Goal: Task Accomplishment & Management: Manage account settings

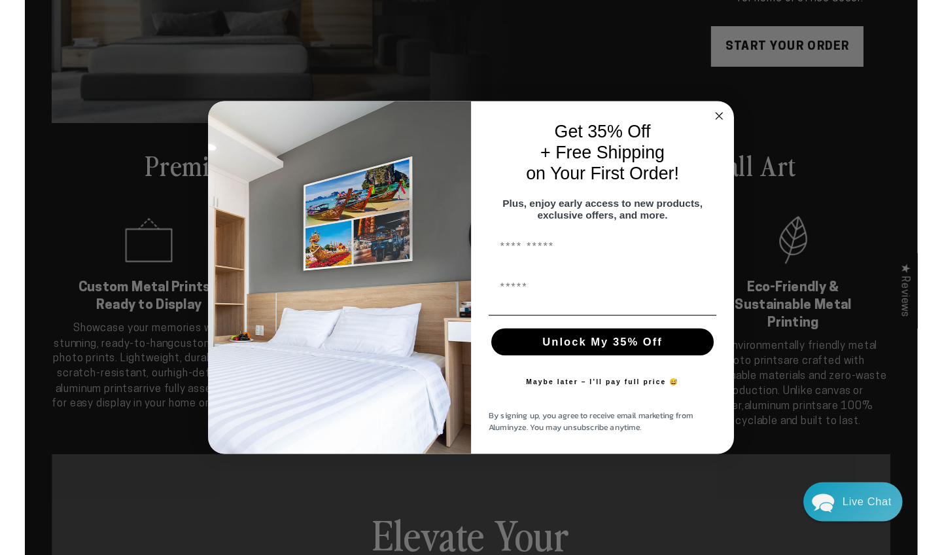
scroll to position [52, 0]
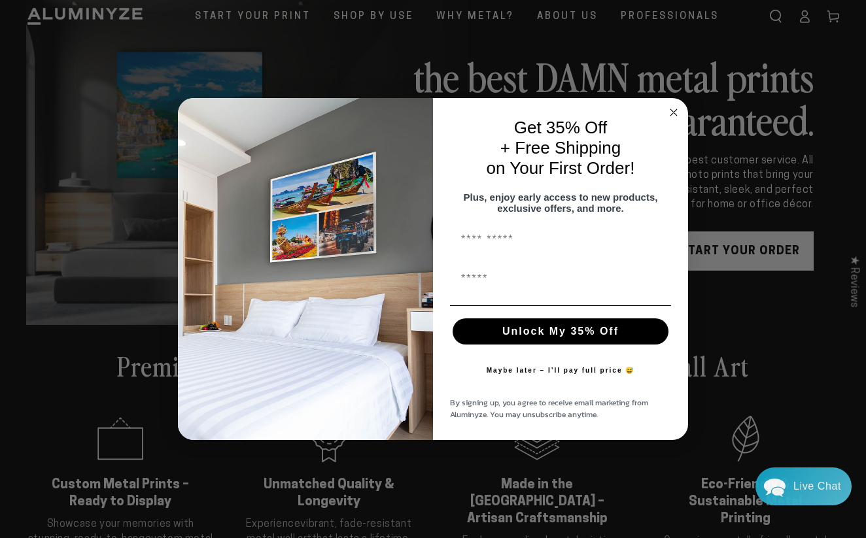
click at [674, 105] on circle "Close dialog" at bounding box center [674, 112] width 15 height 15
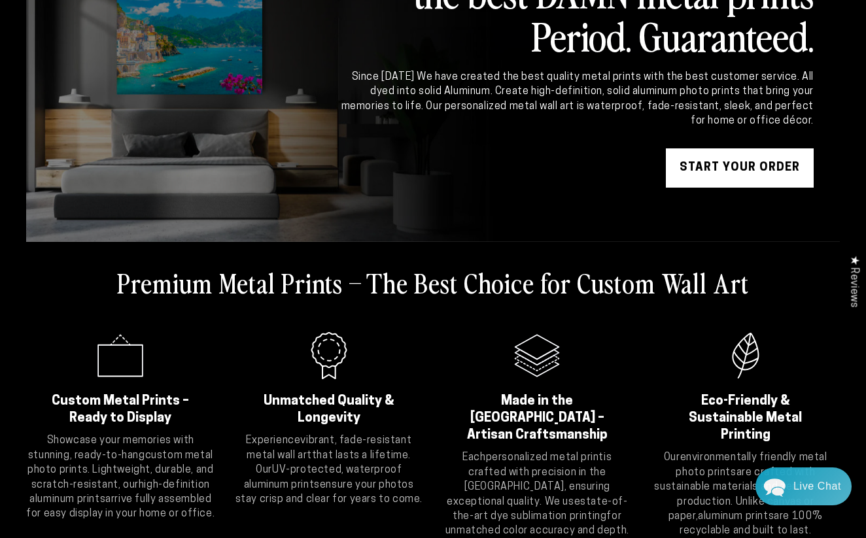
scroll to position [117, 0]
click at [708, 162] on link "START YOUR Order" at bounding box center [740, 167] width 148 height 39
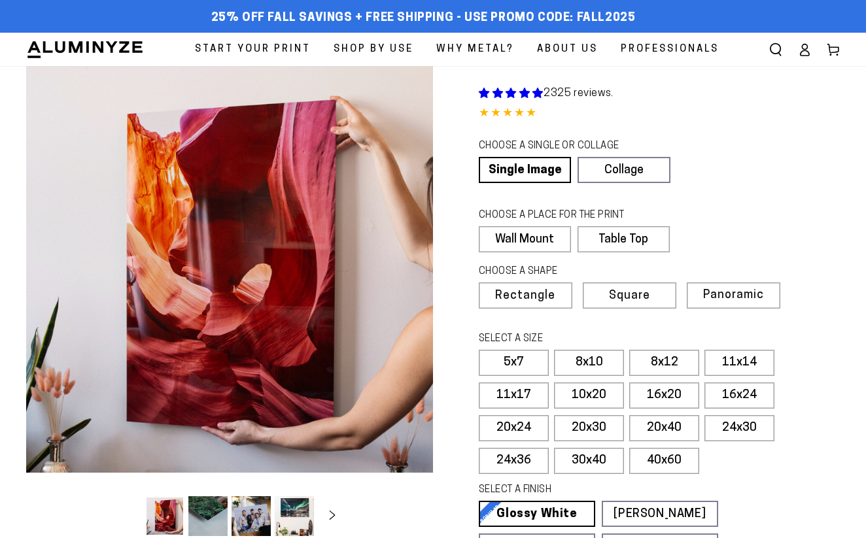
select select "**********"
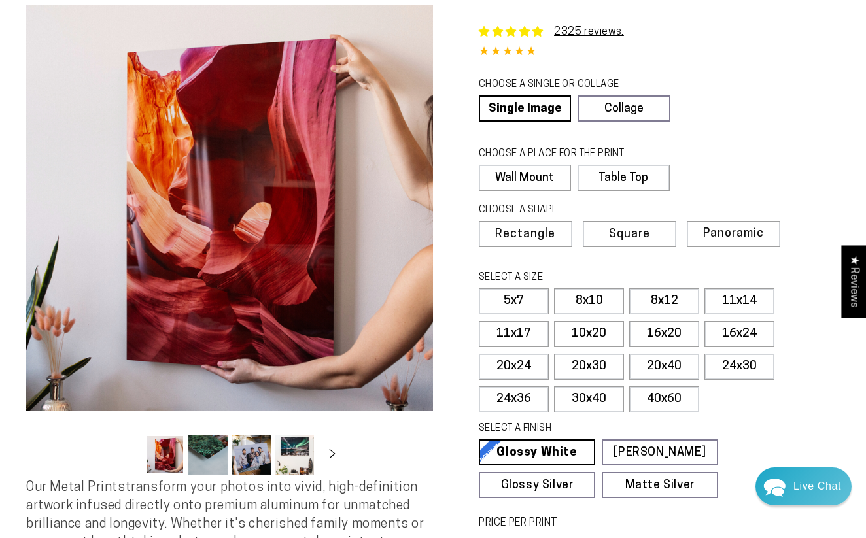
scroll to position [61, 0]
click at [620, 181] on label "Table Top" at bounding box center [621, 179] width 91 height 26
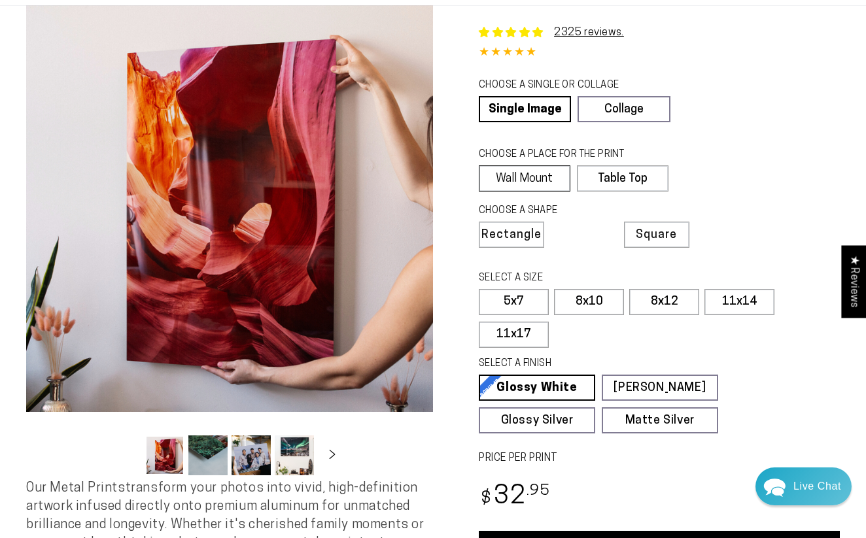
click at [510, 179] on label "Wall Mount" at bounding box center [525, 179] width 92 height 26
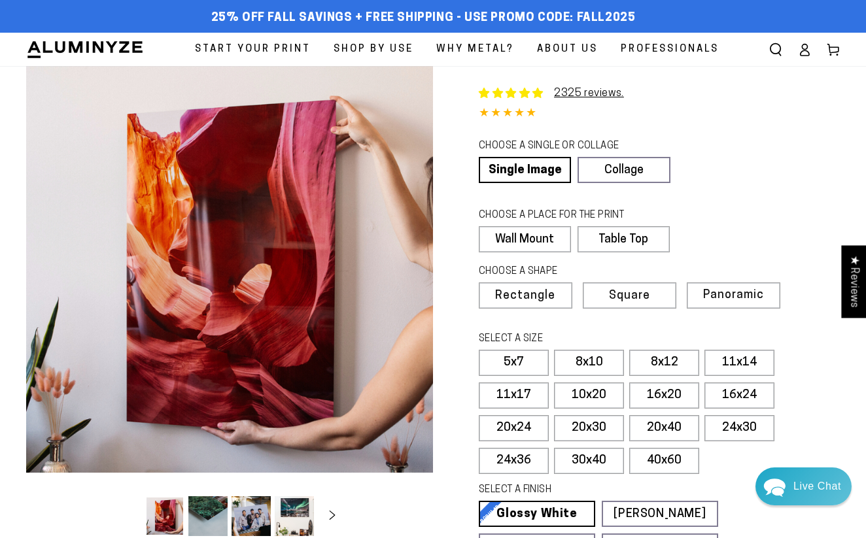
click at [807, 49] on ellipse at bounding box center [804, 46] width 5 height 5
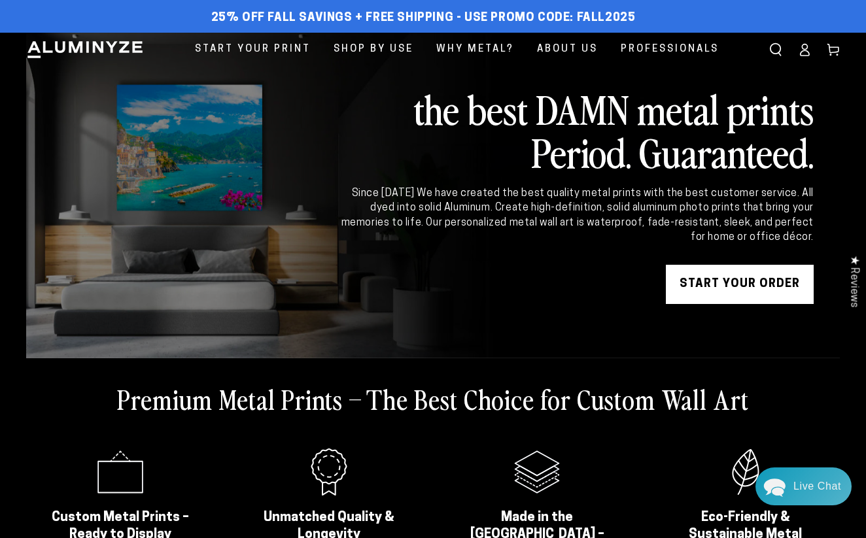
click at [806, 48] on ellipse at bounding box center [804, 46] width 5 height 5
click at [803, 46] on icon at bounding box center [804, 49] width 13 height 13
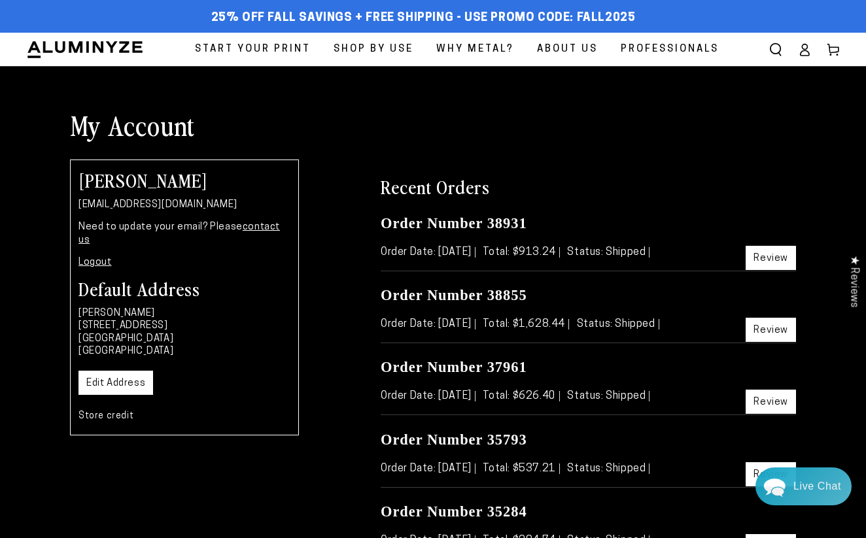
click at [760, 264] on link "Review" at bounding box center [771, 258] width 50 height 24
click at [777, 258] on link "Review" at bounding box center [771, 258] width 50 height 24
click at [770, 324] on link "Review" at bounding box center [771, 330] width 50 height 24
click at [768, 398] on link "Review" at bounding box center [771, 402] width 50 height 24
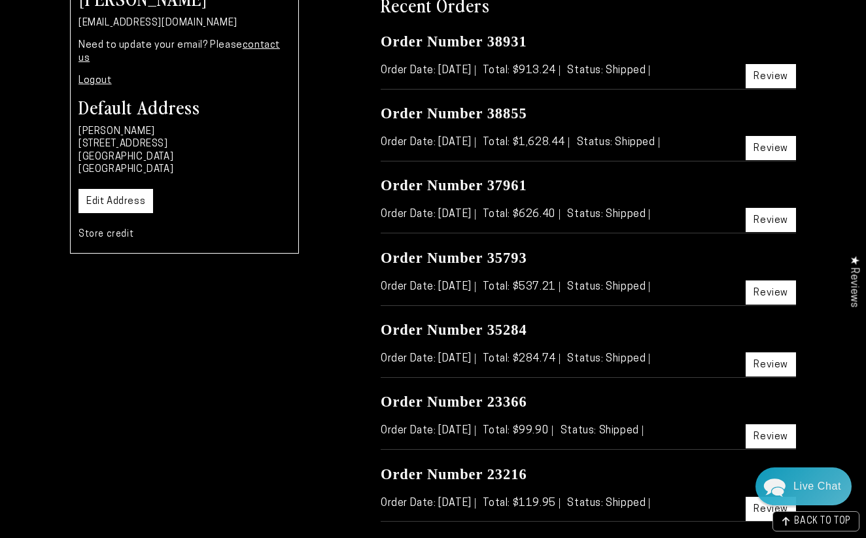
click at [766, 292] on link "Review" at bounding box center [771, 293] width 50 height 24
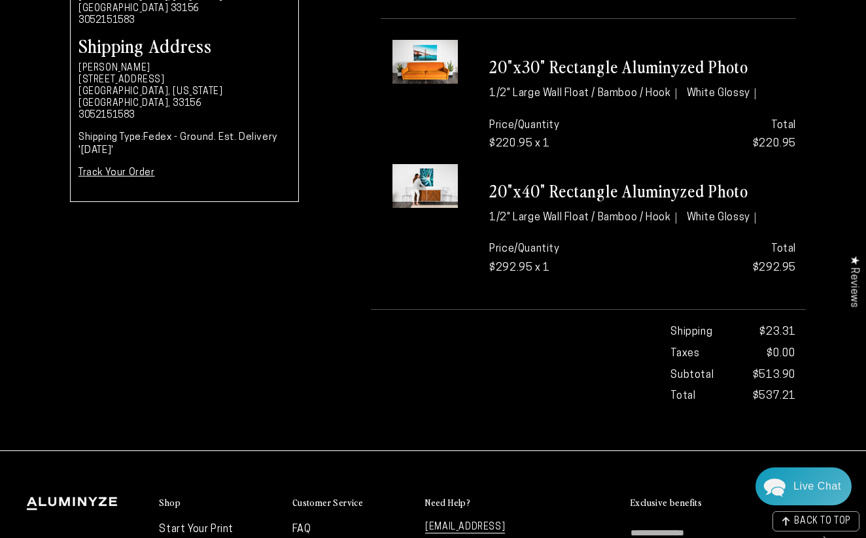
scroll to position [249, 0]
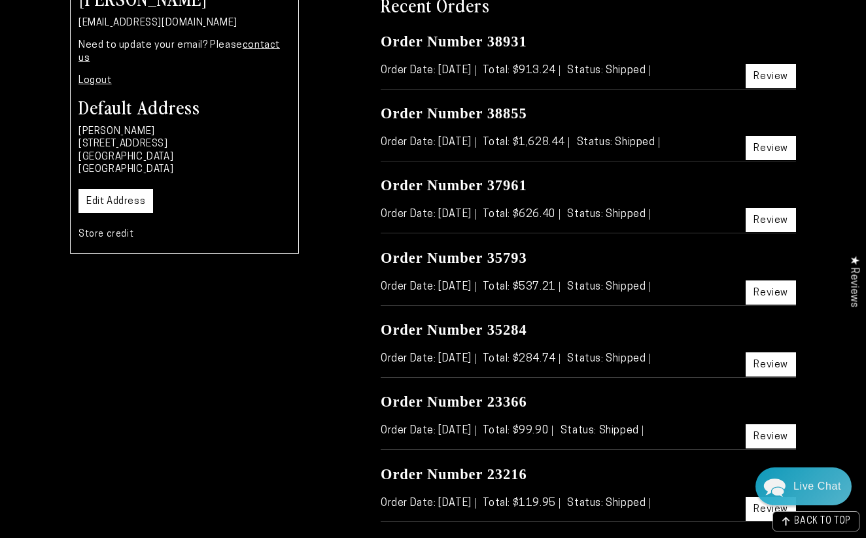
click at [775, 429] on link "Review" at bounding box center [771, 437] width 50 height 24
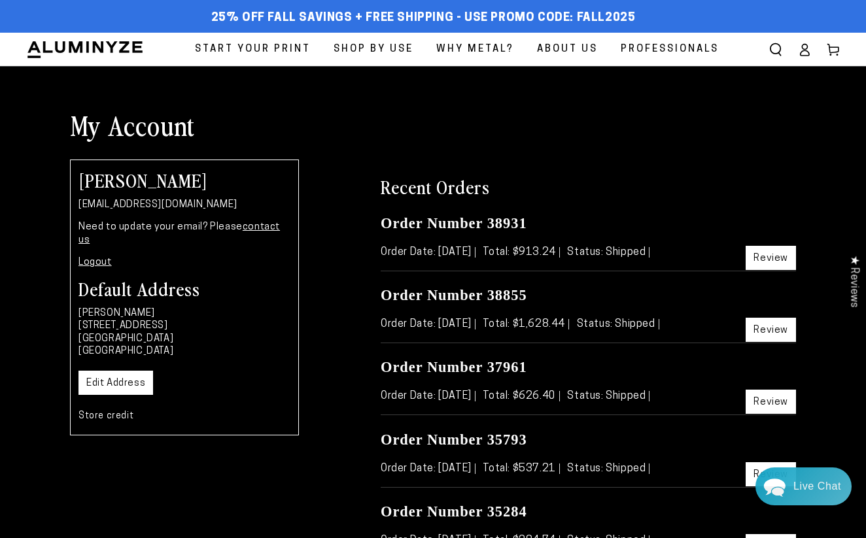
click at [771, 256] on link "Review" at bounding box center [771, 258] width 50 height 24
click at [777, 332] on link "Review" at bounding box center [771, 330] width 50 height 24
click at [775, 401] on link "Review" at bounding box center [771, 402] width 50 height 24
click at [756, 467] on link "Review" at bounding box center [771, 475] width 50 height 24
